Goal: Information Seeking & Learning: Learn about a topic

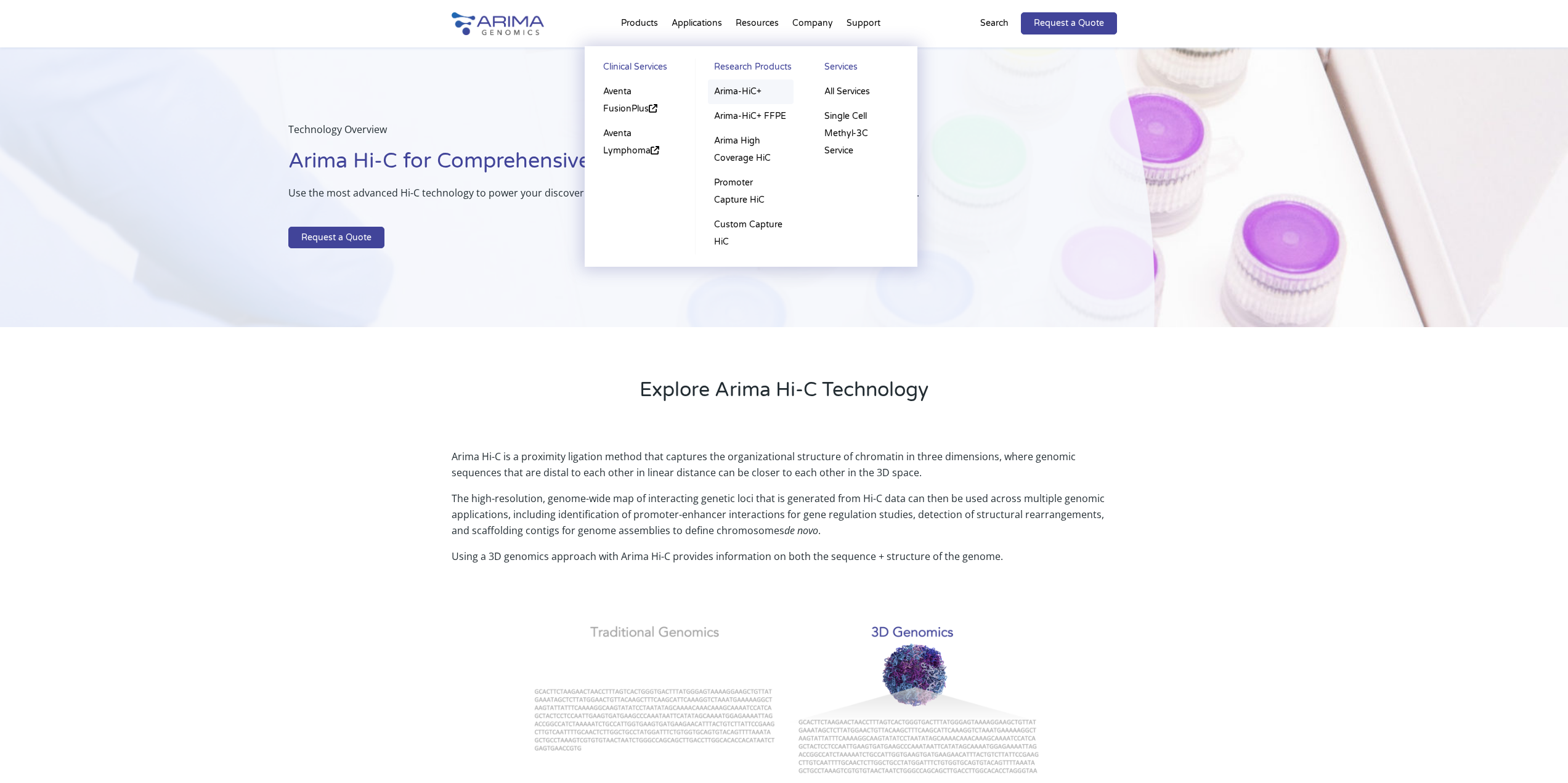
click at [739, 99] on link "Arima-HiC+" at bounding box center [751, 91] width 86 height 24
